Goal: Task Accomplishment & Management: Use online tool/utility

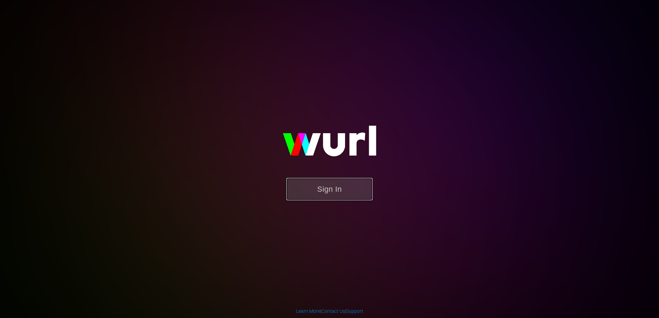
click at [319, 193] on button "Sign In" at bounding box center [329, 189] width 86 height 22
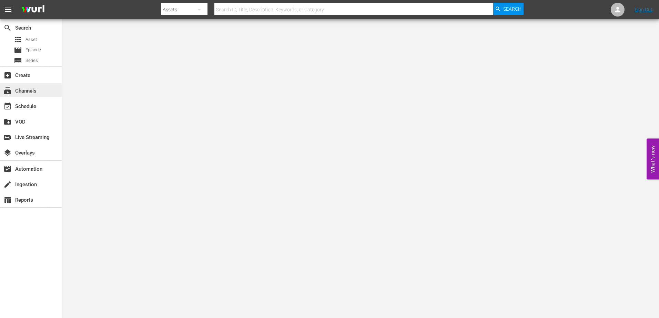
click at [34, 93] on div "subscriptions Channels" at bounding box center [19, 90] width 39 height 6
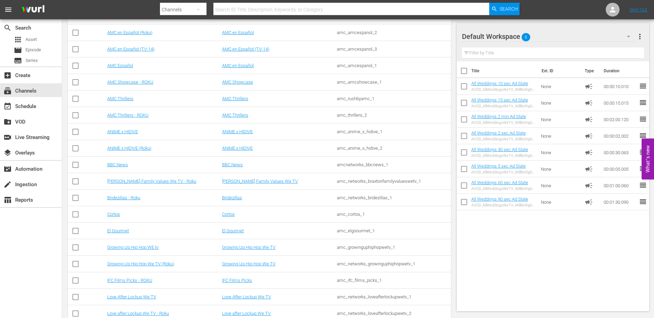
scroll to position [301, 0]
click at [132, 197] on link "Bridezillas - Roku" at bounding box center [123, 197] width 33 height 5
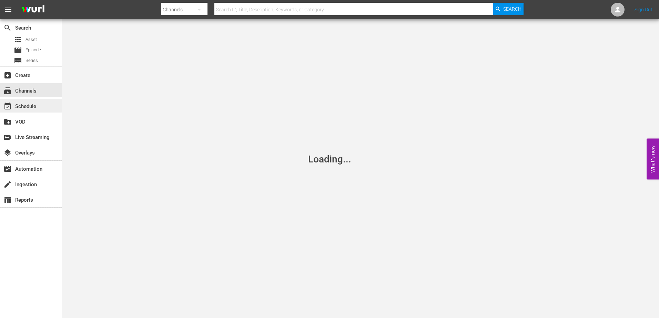
click at [23, 100] on div "event_available Schedule" at bounding box center [31, 106] width 62 height 14
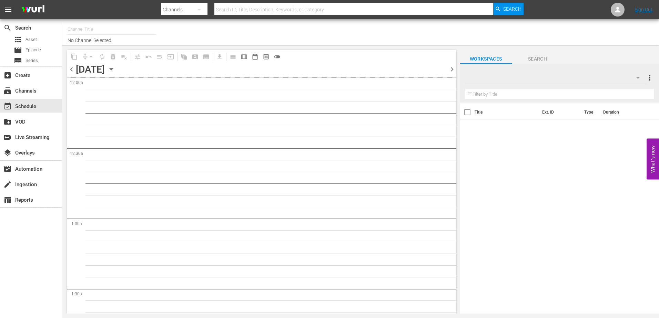
type input "Bridezillas - Roku (2091)"
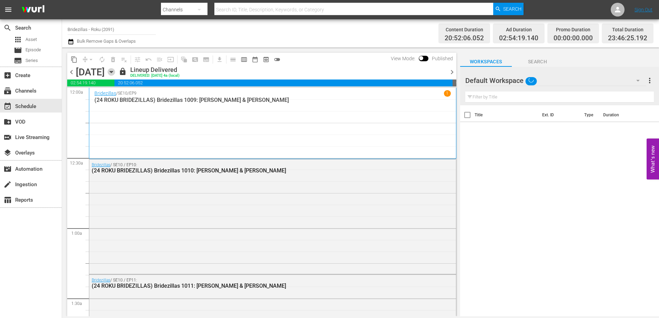
click at [113, 73] on icon "button" at bounding box center [111, 72] width 3 height 2
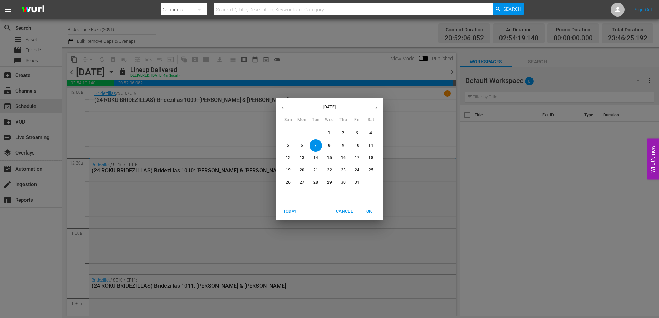
click at [355, 182] on p "31" at bounding box center [357, 183] width 5 height 6
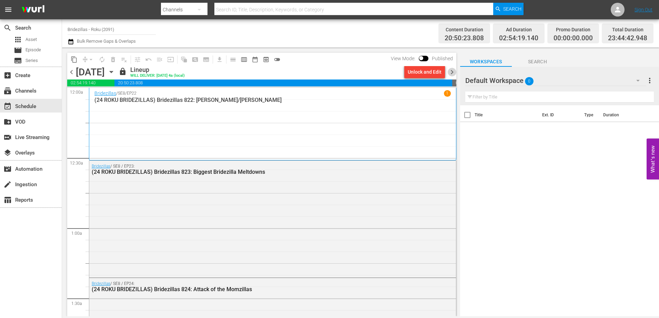
click at [452, 73] on span "chevron_right" at bounding box center [452, 72] width 9 height 9
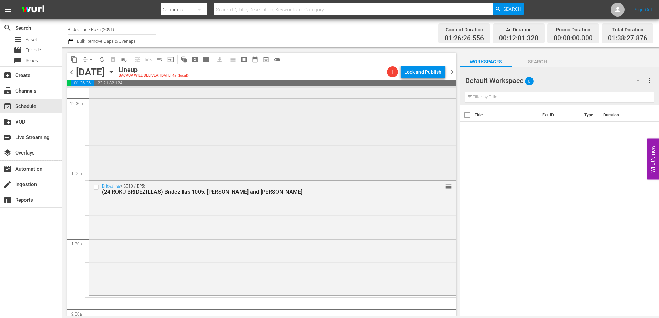
scroll to position [59, 0]
